Goal: Check status: Check status

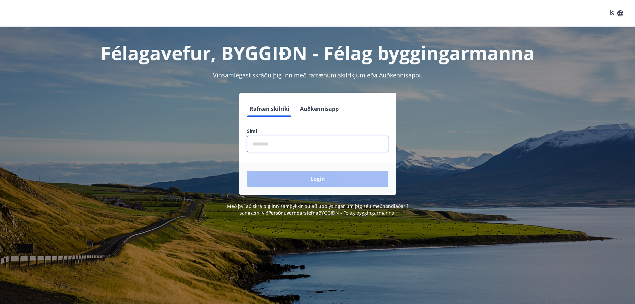
click at [264, 141] on input "phone" at bounding box center [317, 144] width 141 height 16
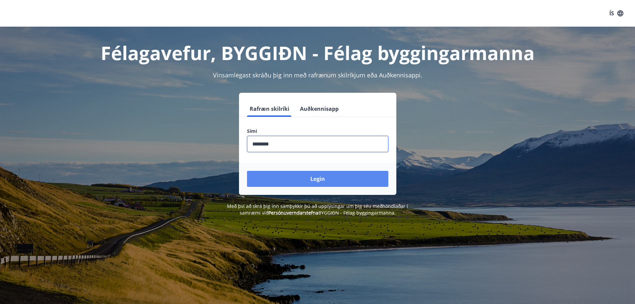
type input "********"
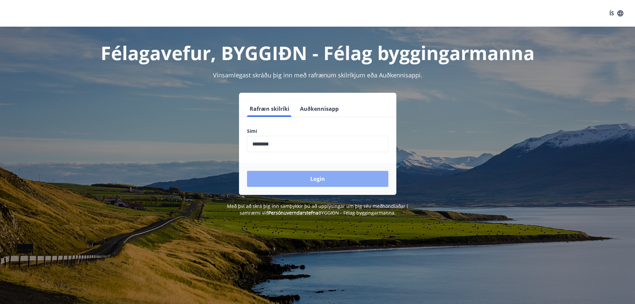
click at [321, 181] on button "Login" at bounding box center [317, 179] width 141 height 16
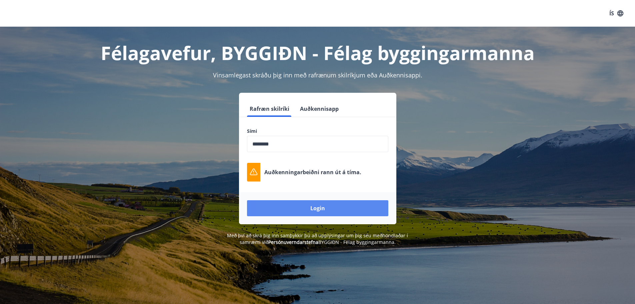
click at [328, 210] on button "Login" at bounding box center [317, 208] width 141 height 16
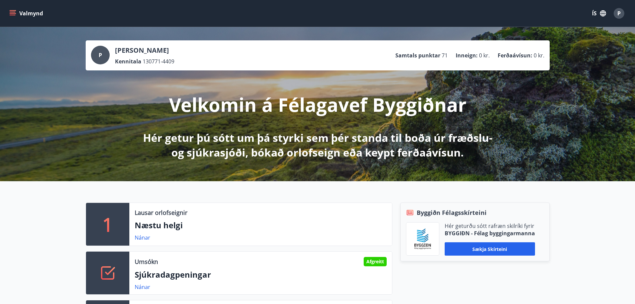
click at [97, 56] on div "P" at bounding box center [100, 55] width 19 height 19
click at [13, 16] on icon "menu" at bounding box center [12, 13] width 7 height 7
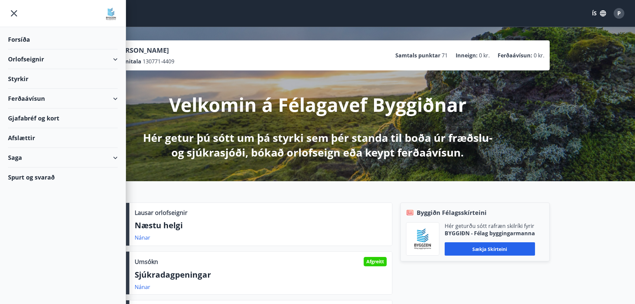
click at [74, 156] on div "Saga" at bounding box center [63, 158] width 110 height 20
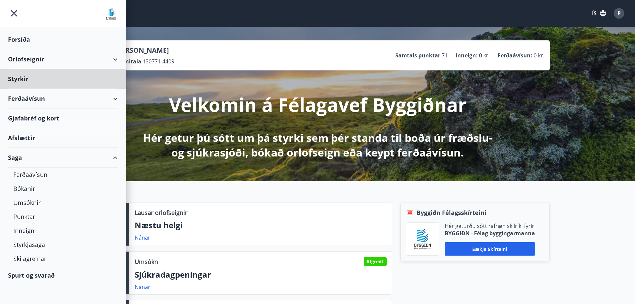
click at [48, 40] on div "Forsíða" at bounding box center [63, 40] width 110 height 20
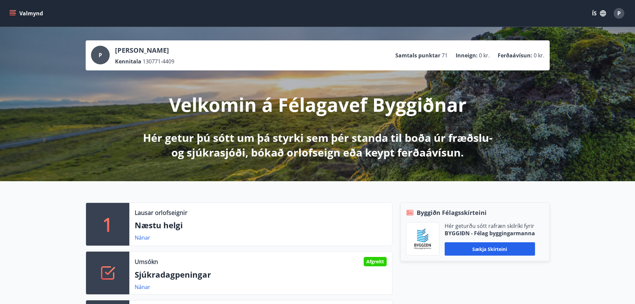
click at [605, 14] on icon "button" at bounding box center [603, 13] width 6 height 6
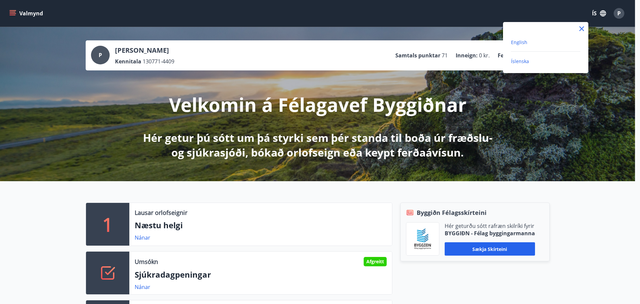
click at [524, 41] on span "English" at bounding box center [519, 42] width 16 height 6
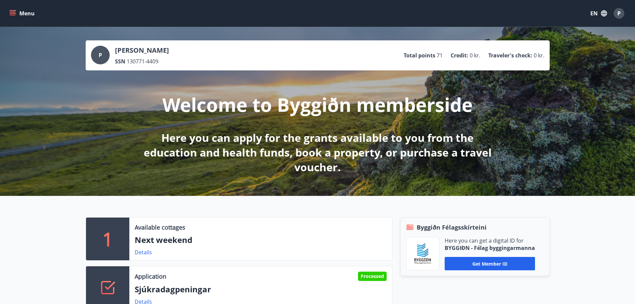
click at [15, 14] on icon "menu" at bounding box center [12, 13] width 7 height 7
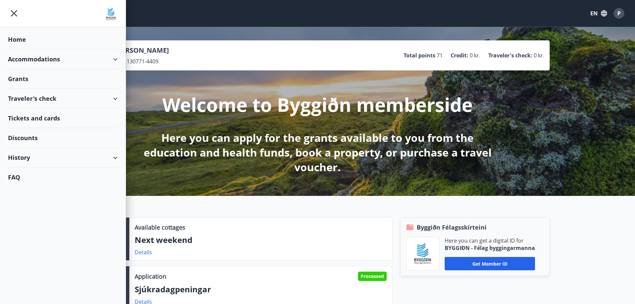
click at [114, 158] on div "History" at bounding box center [63, 158] width 110 height 20
click at [42, 245] on div "Grant history" at bounding box center [62, 244] width 99 height 14
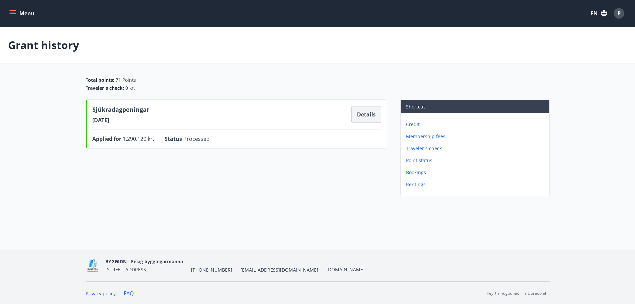
click at [363, 116] on button "Details" at bounding box center [366, 114] width 30 height 17
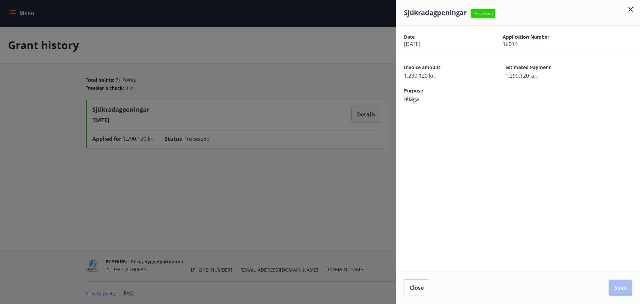
click at [323, 158] on div at bounding box center [320, 152] width 640 height 304
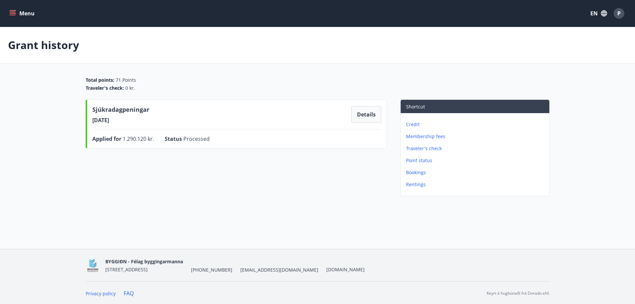
click at [418, 137] on p "Membership fees" at bounding box center [476, 136] width 141 height 7
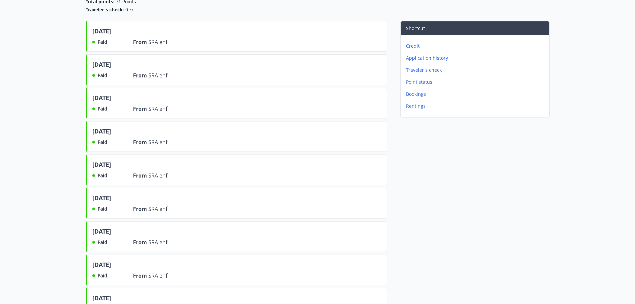
scroll to position [45, 0]
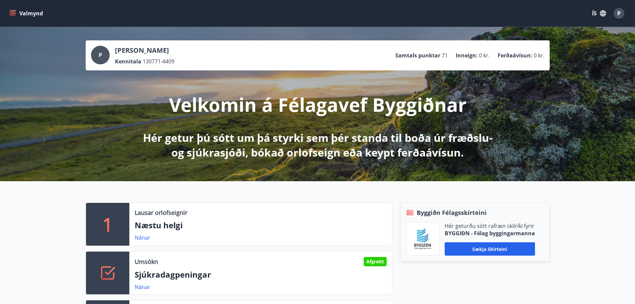
click at [14, 14] on icon "menu" at bounding box center [12, 13] width 7 height 7
click at [601, 16] on icon "button" at bounding box center [602, 13] width 7 height 7
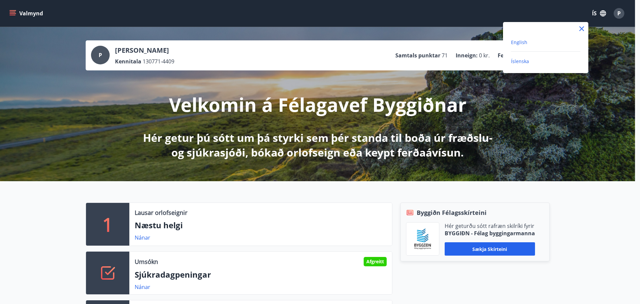
click at [515, 42] on span "English" at bounding box center [519, 42] width 16 height 6
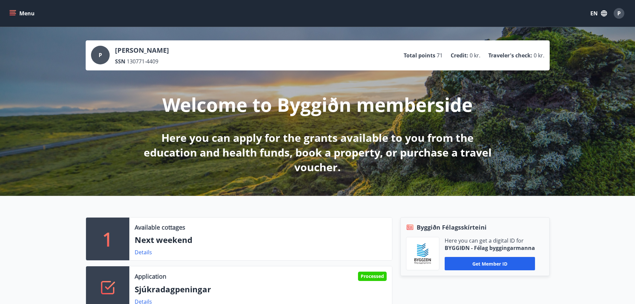
click at [16, 15] on icon "menu" at bounding box center [12, 13] width 7 height 7
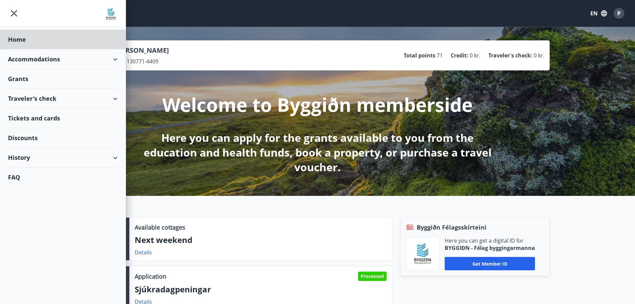
click at [18, 80] on div "Grants" at bounding box center [63, 79] width 110 height 20
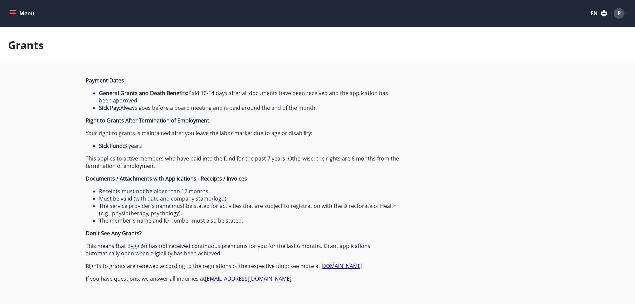
type input "***"
click at [11, 12] on icon "menu" at bounding box center [13, 12] width 6 height 1
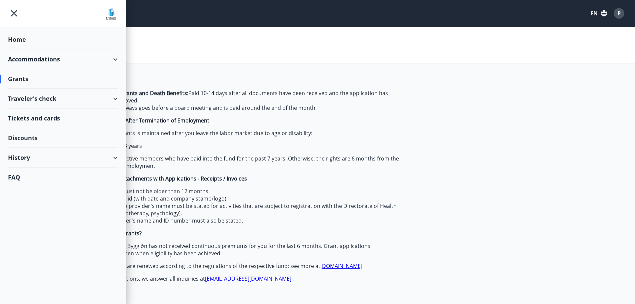
click at [74, 161] on div "History" at bounding box center [63, 158] width 110 height 20
click at [27, 189] on div "Bookings" at bounding box center [62, 188] width 99 height 14
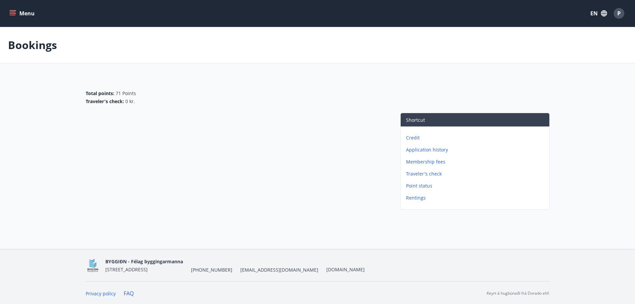
click at [433, 151] on p "Application history" at bounding box center [476, 149] width 141 height 7
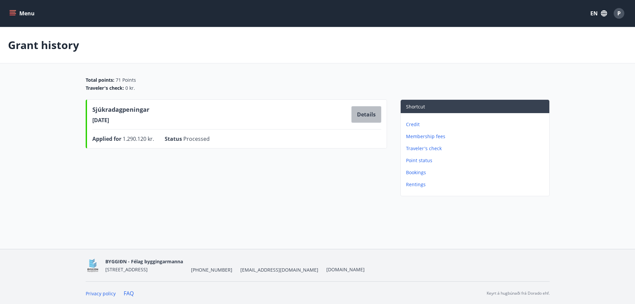
click at [367, 118] on button "Details" at bounding box center [366, 114] width 30 height 17
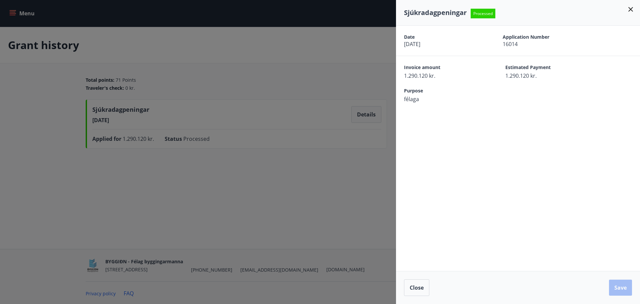
click at [266, 64] on div at bounding box center [320, 152] width 640 height 304
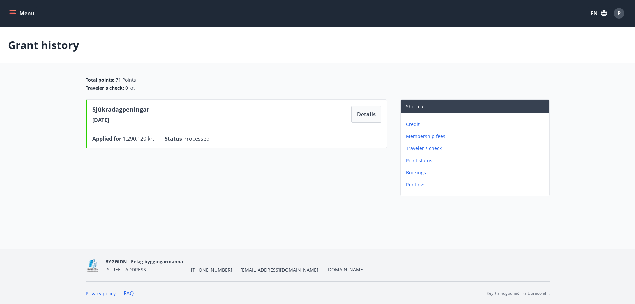
click at [592, 93] on main "Grant history Total points : 71 Points Traveler's check : 0 kr. Sjúkradagpening…" at bounding box center [317, 113] width 635 height 172
click at [605, 15] on icon "button" at bounding box center [603, 13] width 7 height 7
drag, startPoint x: 283, startPoint y: 97, endPoint x: 233, endPoint y: 79, distance: 52.9
click at [283, 96] on div at bounding box center [320, 152] width 640 height 304
click at [8, 15] on div "Menu EN P" at bounding box center [317, 13] width 635 height 27
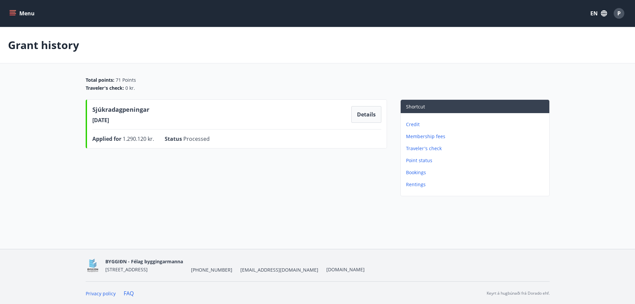
click at [12, 14] on icon "menu" at bounding box center [12, 13] width 7 height 7
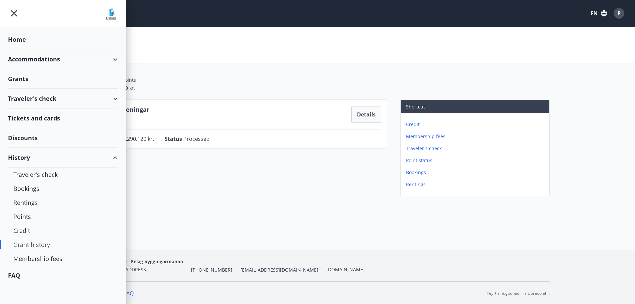
click at [116, 61] on div "Accommodations" at bounding box center [63, 59] width 110 height 20
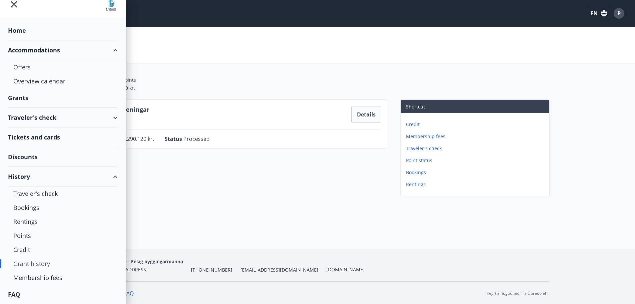
scroll to position [1, 0]
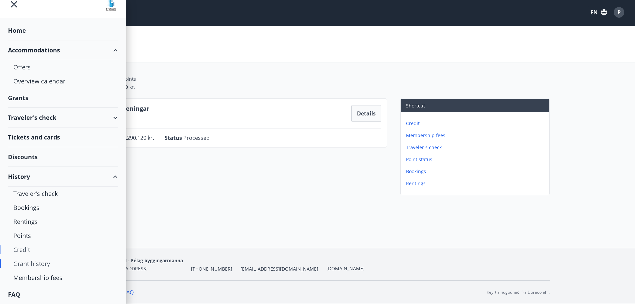
click at [26, 250] on div "Credit" at bounding box center [62, 249] width 99 height 14
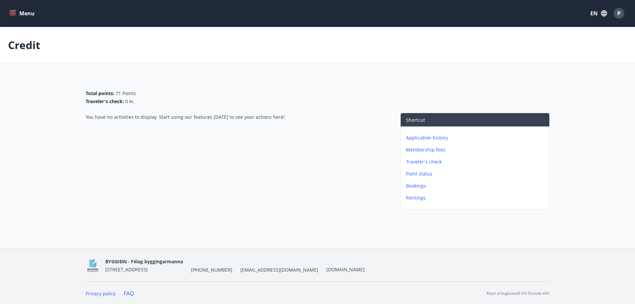
click at [12, 14] on icon "menu" at bounding box center [12, 13] width 7 height 7
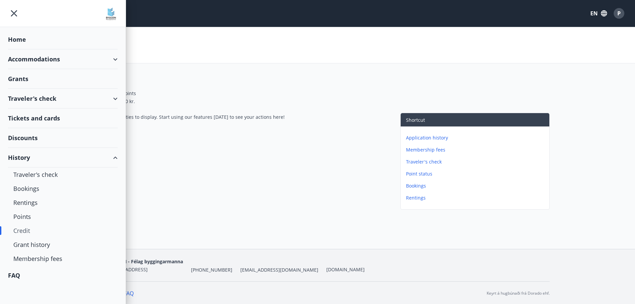
click at [331, 94] on div "Total points : 71 Points Traveler's check : 0 kr." at bounding box center [318, 97] width 464 height 15
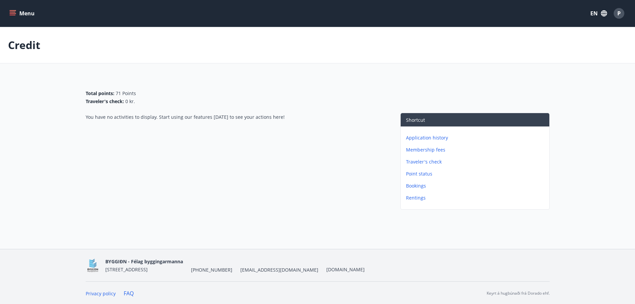
click at [14, 16] on icon "menu" at bounding box center [12, 13] width 7 height 7
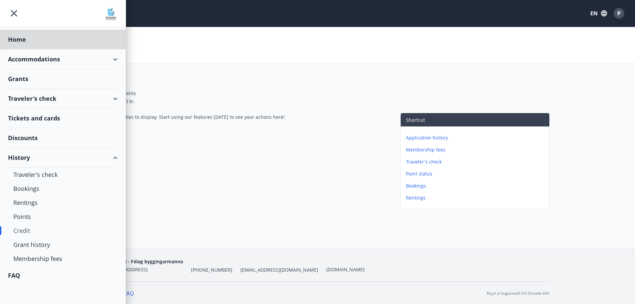
click at [23, 80] on div "Grants" at bounding box center [63, 79] width 110 height 20
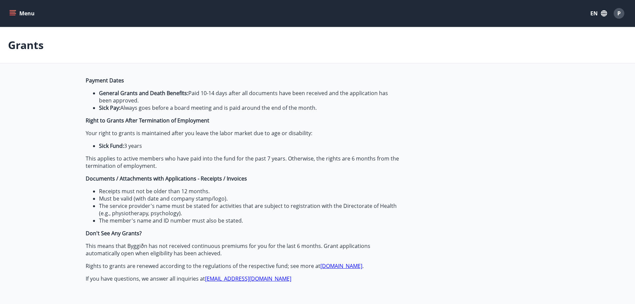
type input "***"
click at [330, 266] on link "[DOMAIN_NAME]" at bounding box center [341, 265] width 42 height 7
